Goal: Check status: Check status

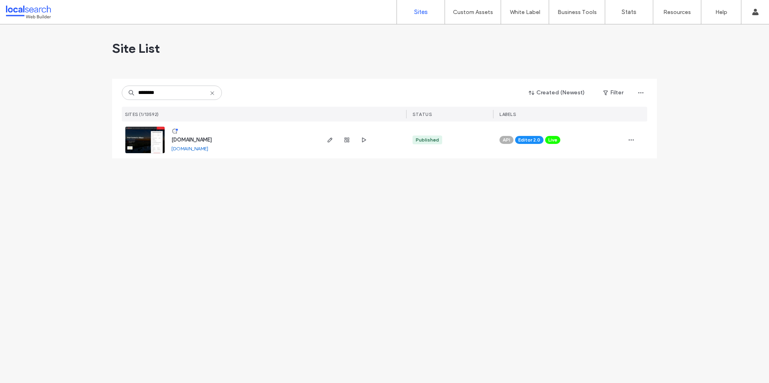
type input "********"
click at [341, 140] on div at bounding box center [346, 140] width 43 height 37
click at [344, 141] on icon "button" at bounding box center [346, 140] width 6 height 6
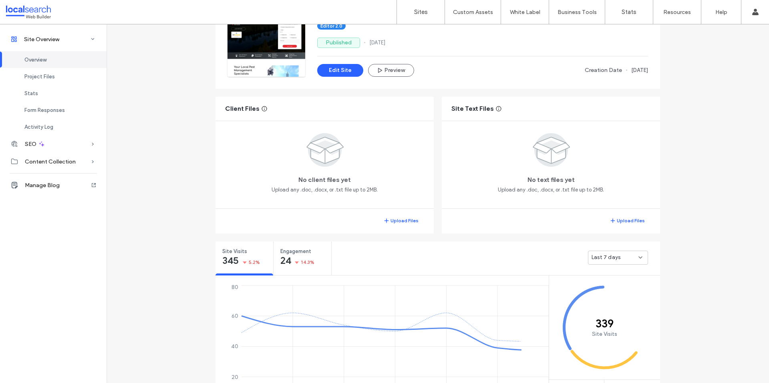
scroll to position [115, 0]
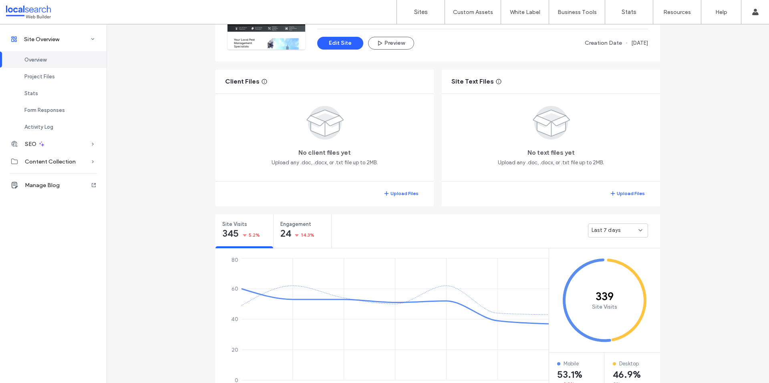
click at [611, 225] on div "Last 7 days" at bounding box center [618, 231] width 60 height 14
click at [609, 270] on span "Last 30 days" at bounding box center [604, 273] width 32 height 8
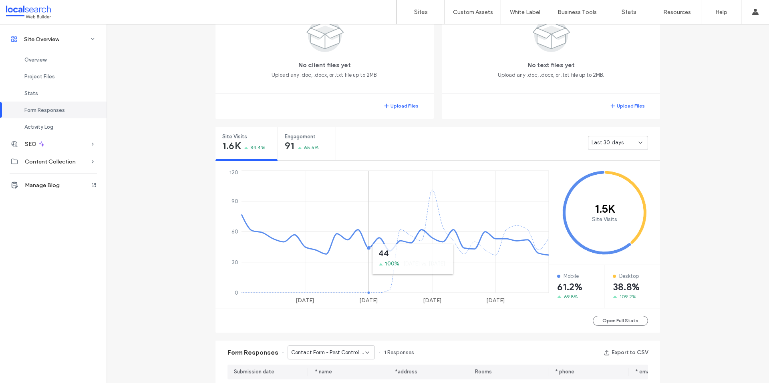
scroll to position [200, 0]
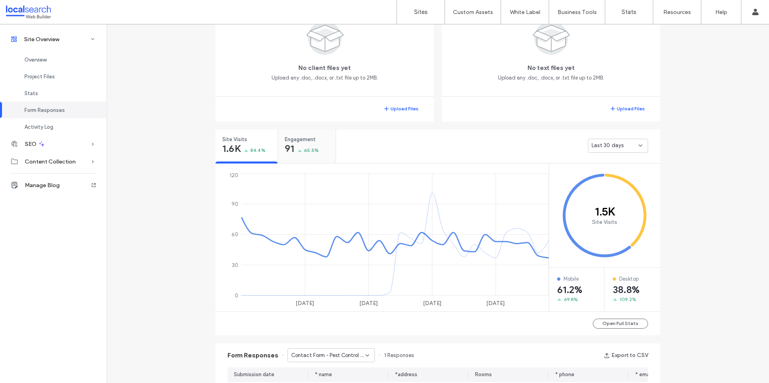
click at [293, 133] on div "Engagement 91 65.5%" at bounding box center [307, 145] width 58 height 30
